Goal: Information Seeking & Learning: Learn about a topic

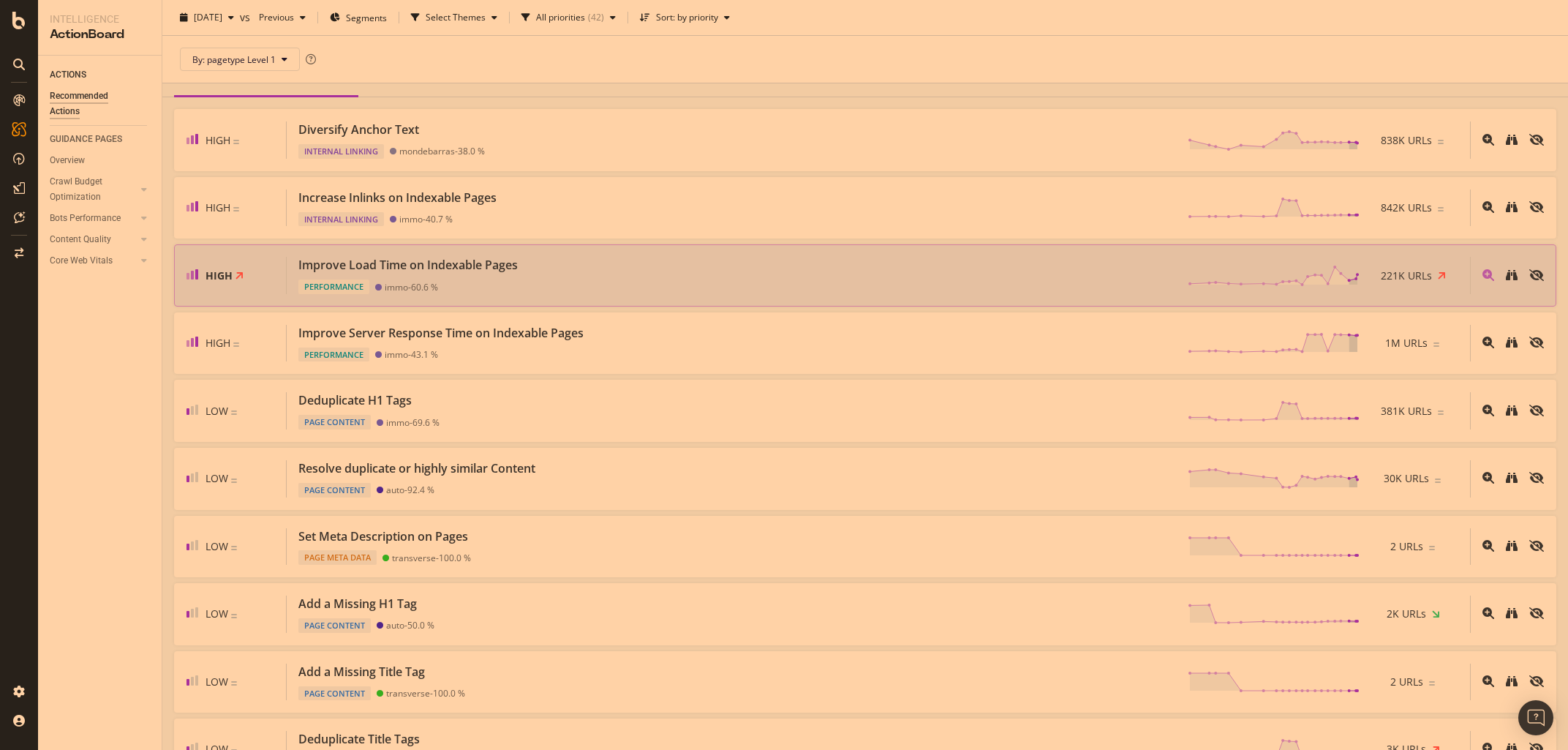
scroll to position [166, 0]
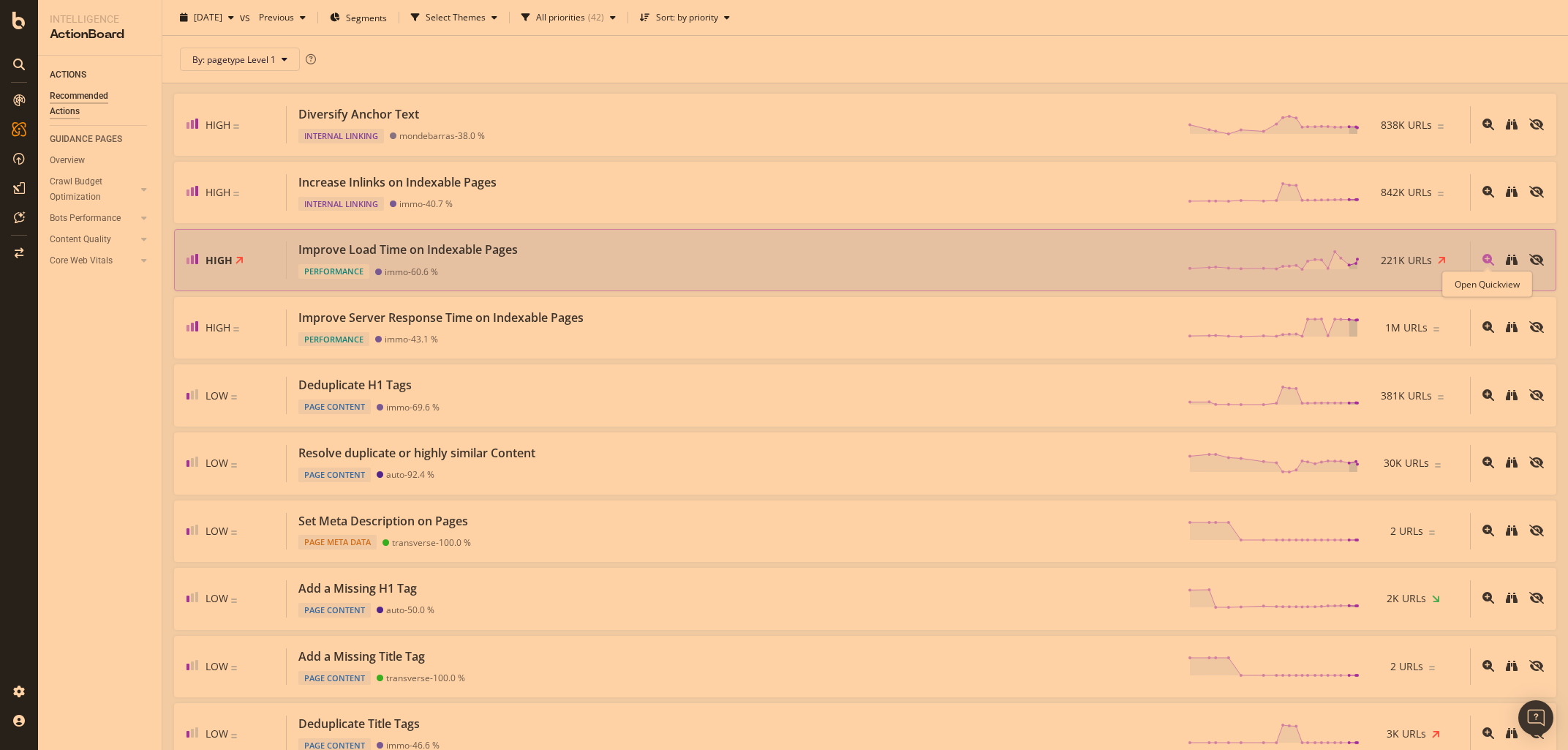
click at [1486, 261] on icon "magnifying-glass-plus" at bounding box center [1488, 259] width 11 height 11
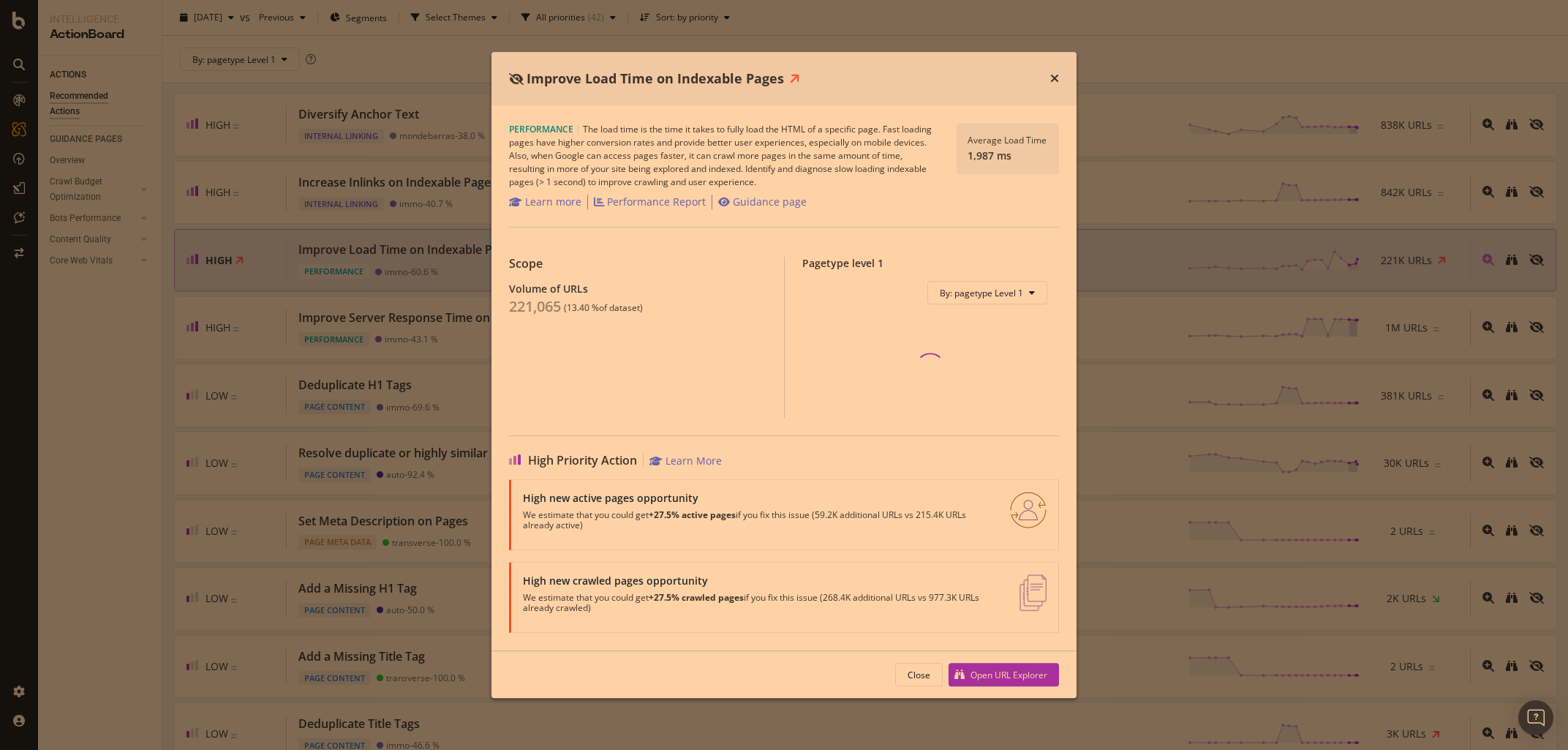
scroll to position [166, 0]
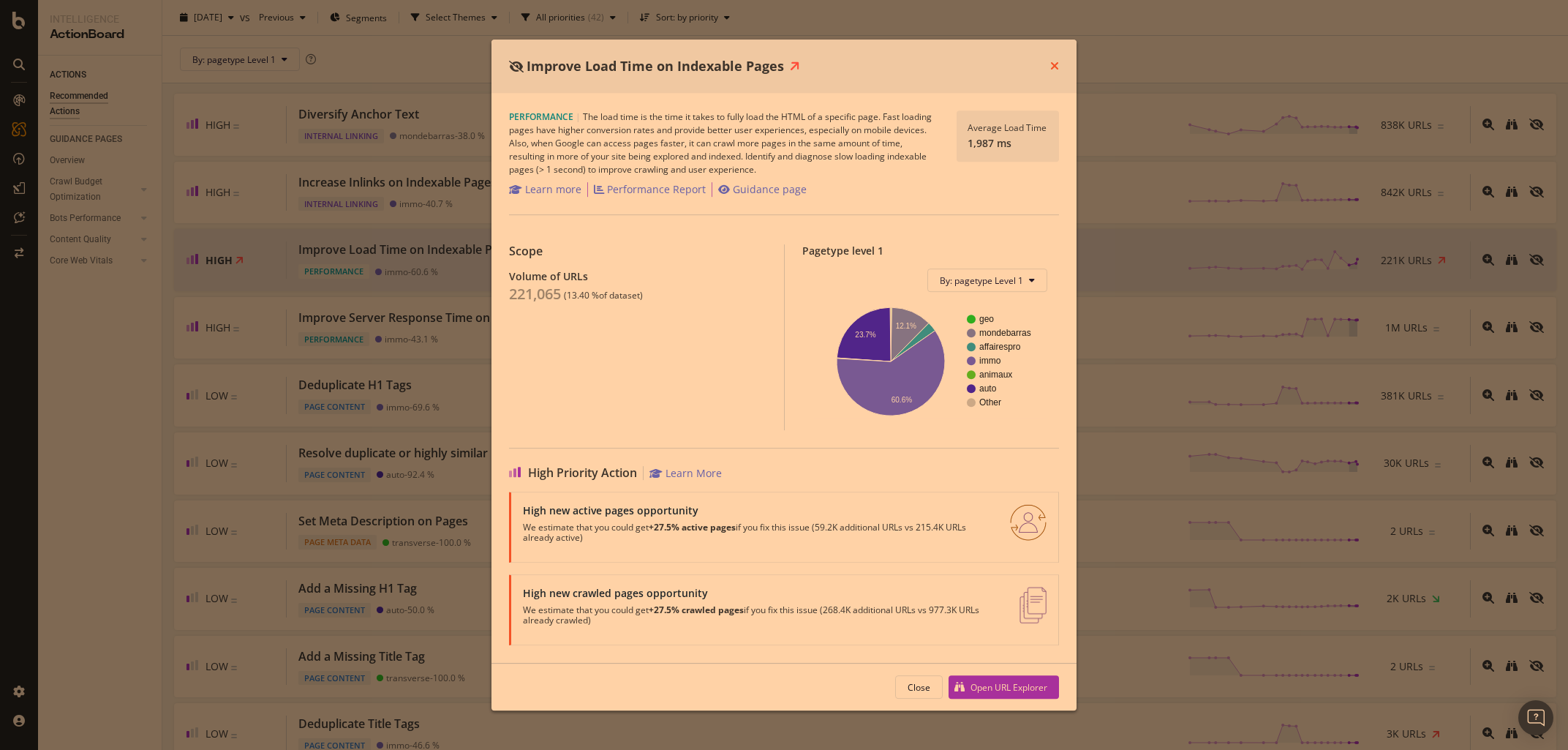
click at [1051, 69] on icon "times" at bounding box center [1054, 65] width 9 height 11
